Goal: Information Seeking & Learning: Learn about a topic

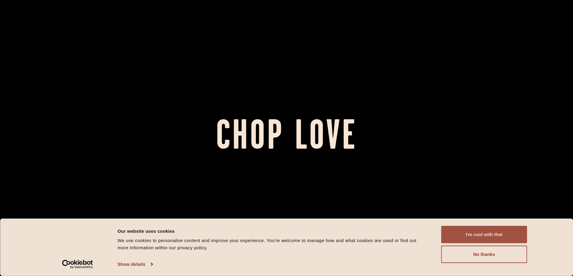
click at [481, 232] on button "I'm cool with that" at bounding box center [484, 234] width 86 height 17
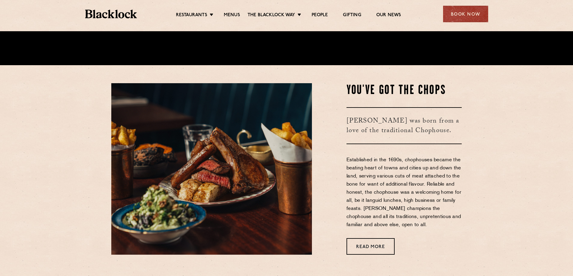
scroll to position [240, 0]
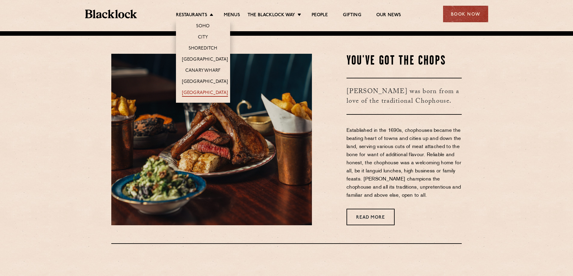
click at [207, 92] on link "[GEOGRAPHIC_DATA]" at bounding box center [205, 93] width 46 height 7
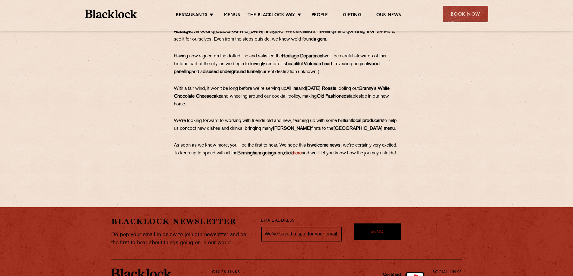
scroll to position [297, 0]
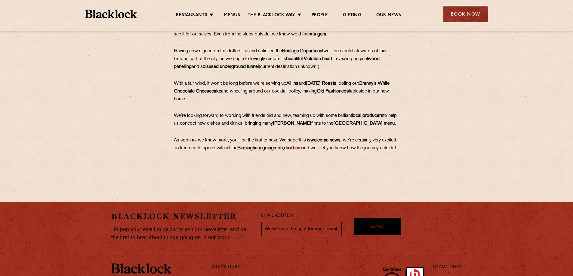
click at [461, 16] on div "Book Now" at bounding box center [465, 14] width 45 height 17
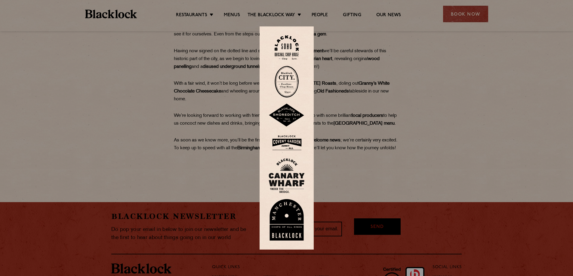
click at [462, 131] on div at bounding box center [286, 138] width 573 height 276
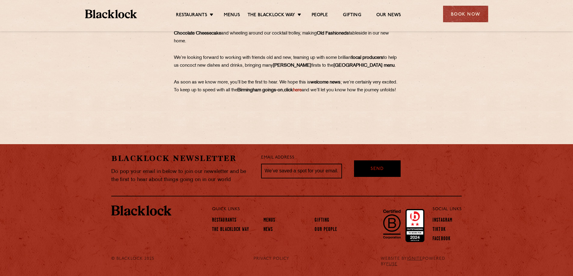
scroll to position [361, 0]
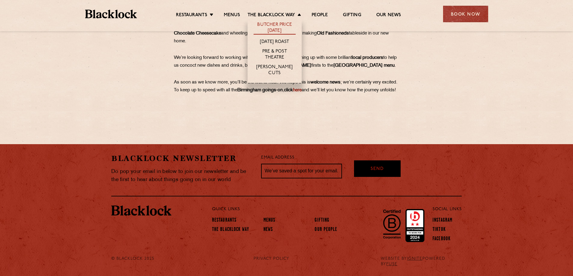
click at [276, 25] on link "Butcher Price [DATE]" at bounding box center [274, 28] width 42 height 13
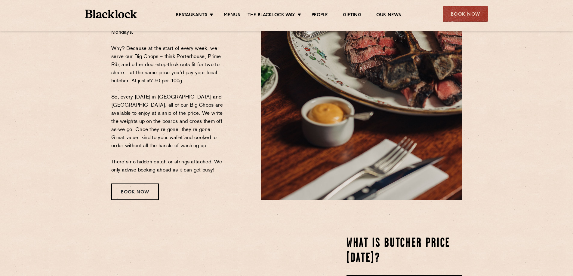
scroll to position [30, 0]
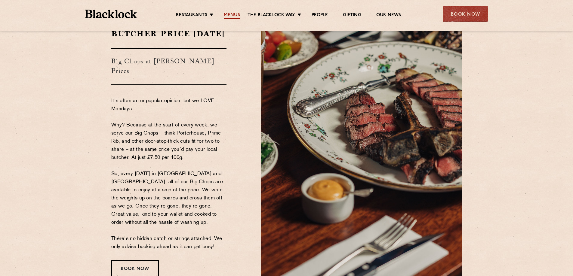
click at [229, 15] on link "Menus" at bounding box center [232, 15] width 16 height 7
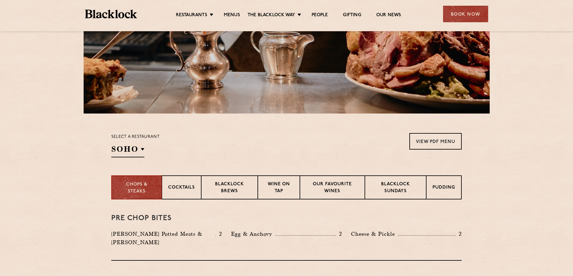
scroll to position [90, 0]
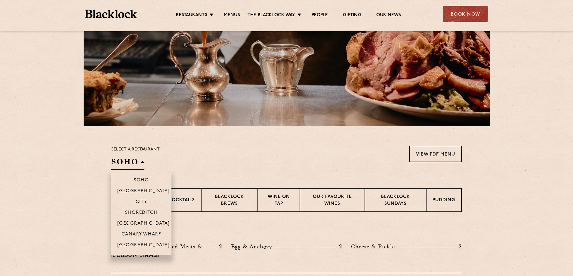
click at [135, 164] on h2 "SOHO" at bounding box center [127, 164] width 33 height 14
click at [142, 193] on p "[GEOGRAPHIC_DATA]" at bounding box center [143, 192] width 53 height 6
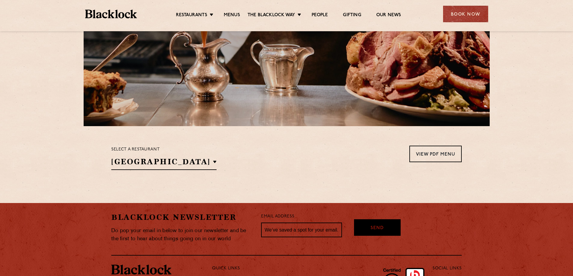
click at [242, 164] on div "Select a restaurant [GEOGRAPHIC_DATA] [GEOGRAPHIC_DATA] [GEOGRAPHIC_DATA] [GEOG…" at bounding box center [286, 158] width 350 height 24
click at [156, 161] on h2 "[GEOGRAPHIC_DATA]" at bounding box center [163, 164] width 105 height 14
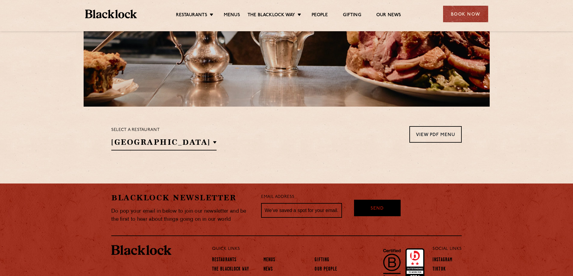
scroll to position [120, 0]
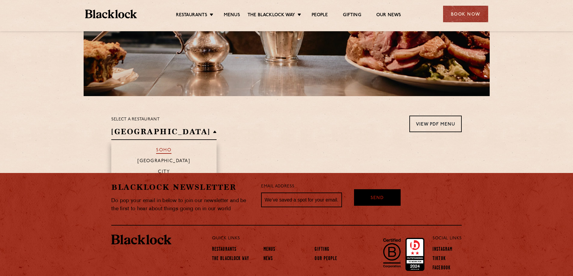
click at [156, 150] on p "Soho" at bounding box center [163, 151] width 15 height 6
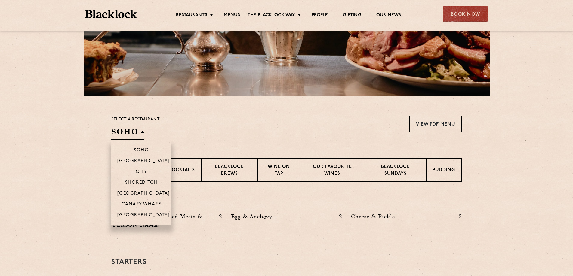
click at [148, 212] on li "[GEOGRAPHIC_DATA]" at bounding box center [141, 217] width 60 height 15
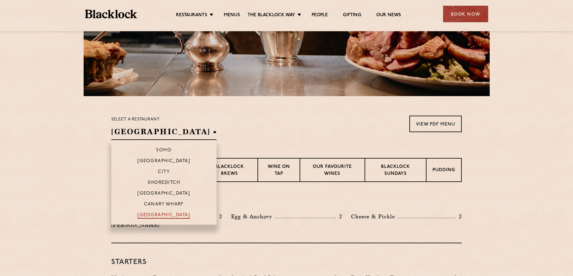
click at [144, 213] on p "[GEOGRAPHIC_DATA]" at bounding box center [163, 216] width 53 height 6
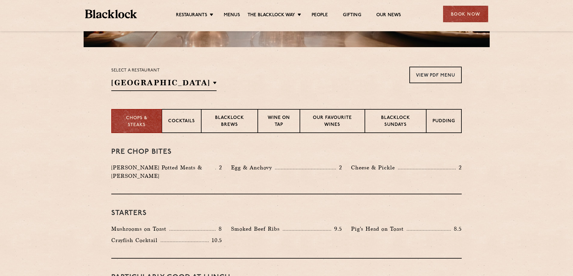
scroll to position [161, 0]
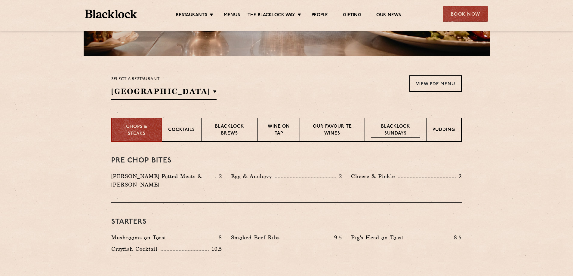
click at [411, 136] on p "Blacklock Sundays" at bounding box center [395, 131] width 49 height 14
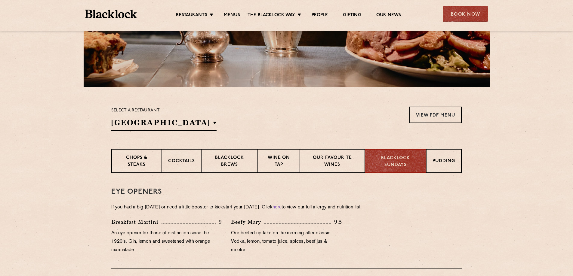
scroll to position [162, 0]
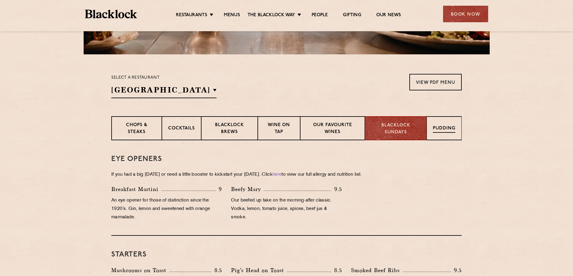
click at [441, 136] on div "Pudding" at bounding box center [443, 128] width 35 height 24
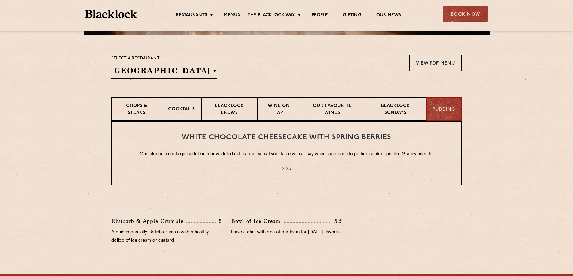
scroll to position [192, 0]
